Goal: Task Accomplishment & Management: Manage account settings

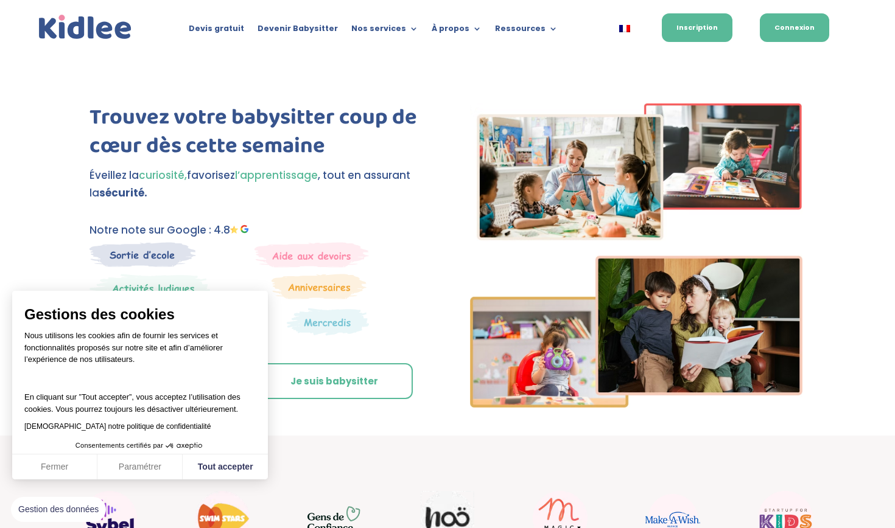
click at [818, 22] on link "Connexion" at bounding box center [794, 27] width 69 height 29
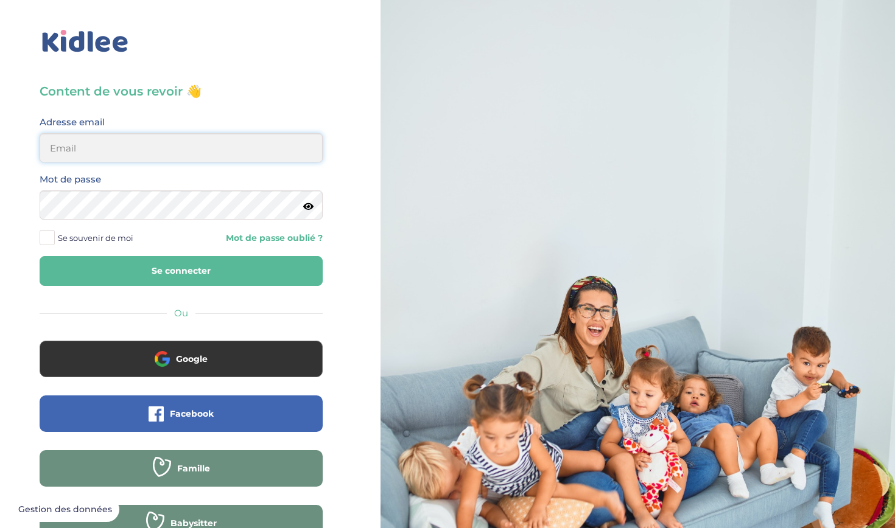
type input "naminata.fofanaa@gmail.com"
click at [181, 271] on button "Se connecter" at bounding box center [181, 271] width 283 height 30
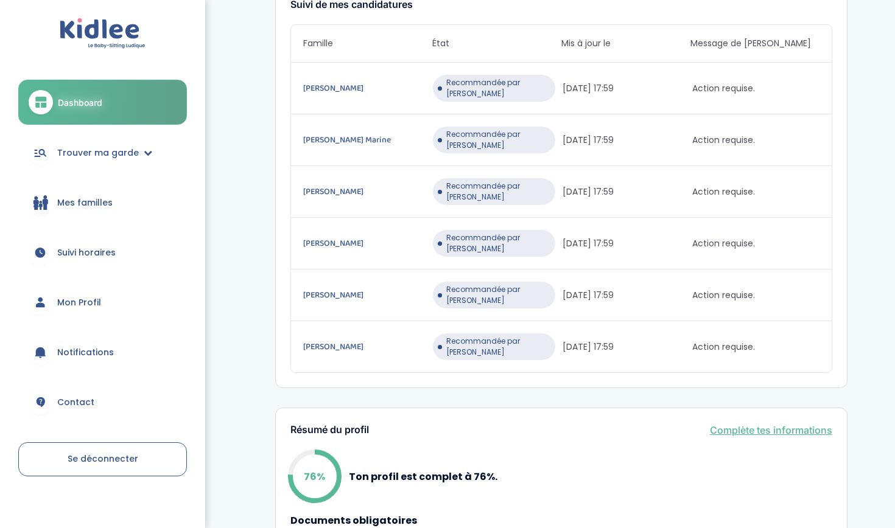
scroll to position [214, 0]
click at [349, 133] on link "[PERSON_NAME] Marine" at bounding box center [366, 139] width 127 height 13
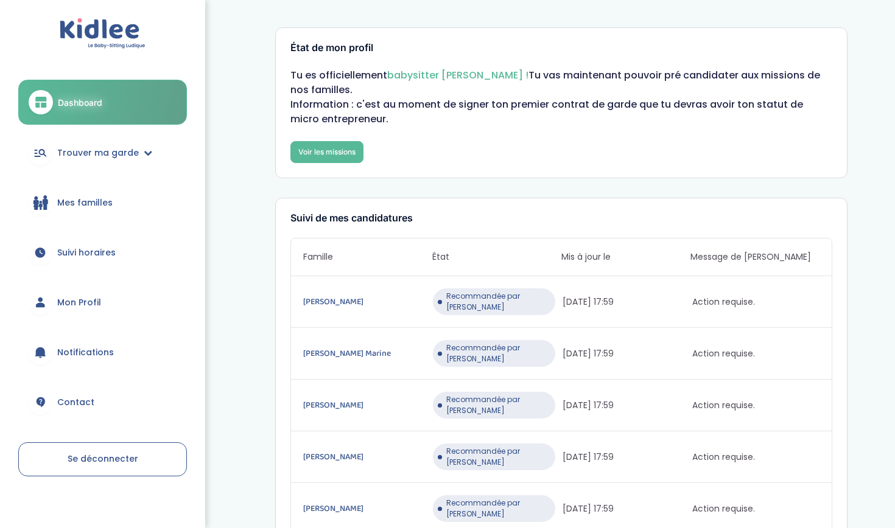
scroll to position [0, 0]
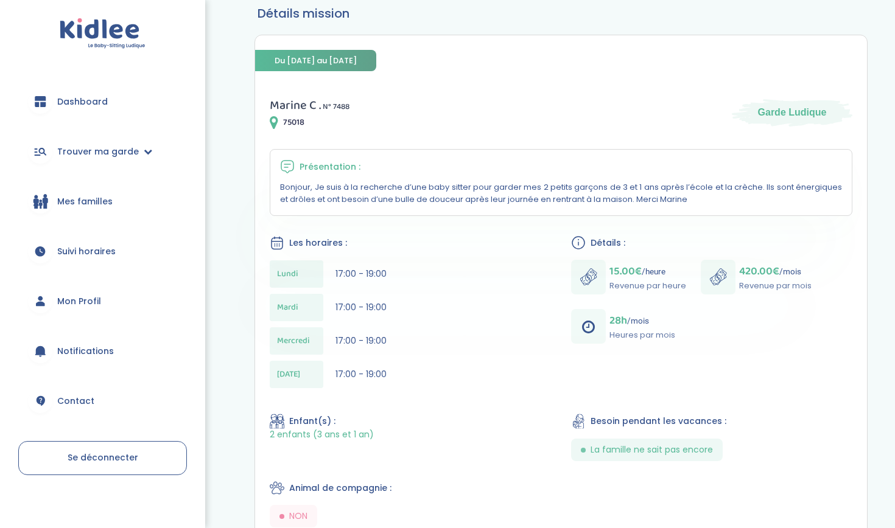
scroll to position [24, 0]
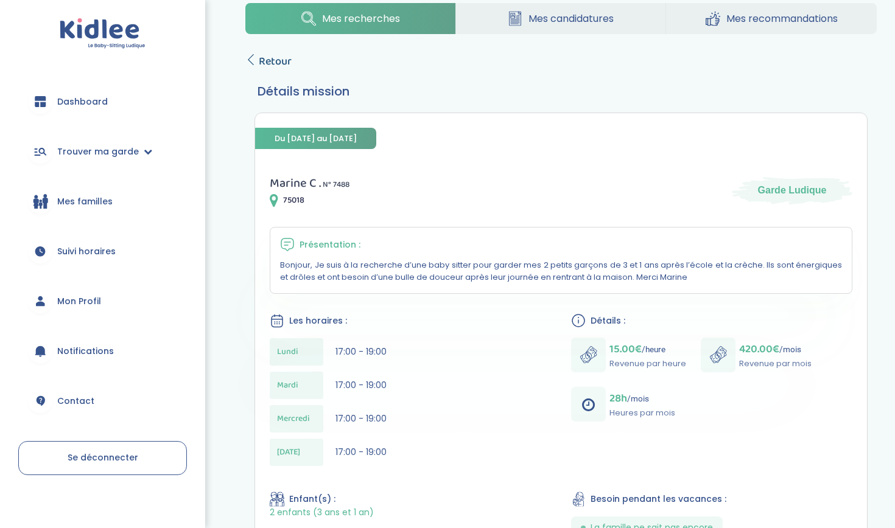
click at [272, 67] on span "Retour" at bounding box center [275, 61] width 33 height 17
